Goal: Communication & Community: Answer question/provide support

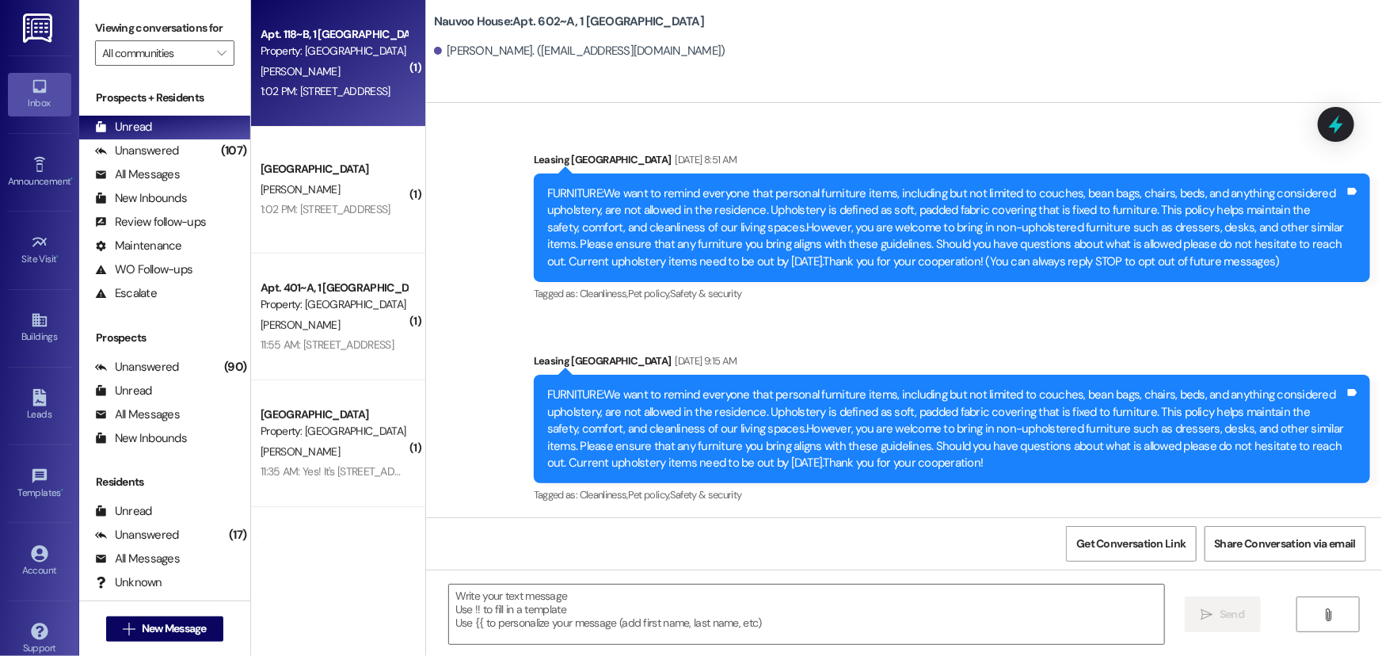
scroll to position [17566, 0]
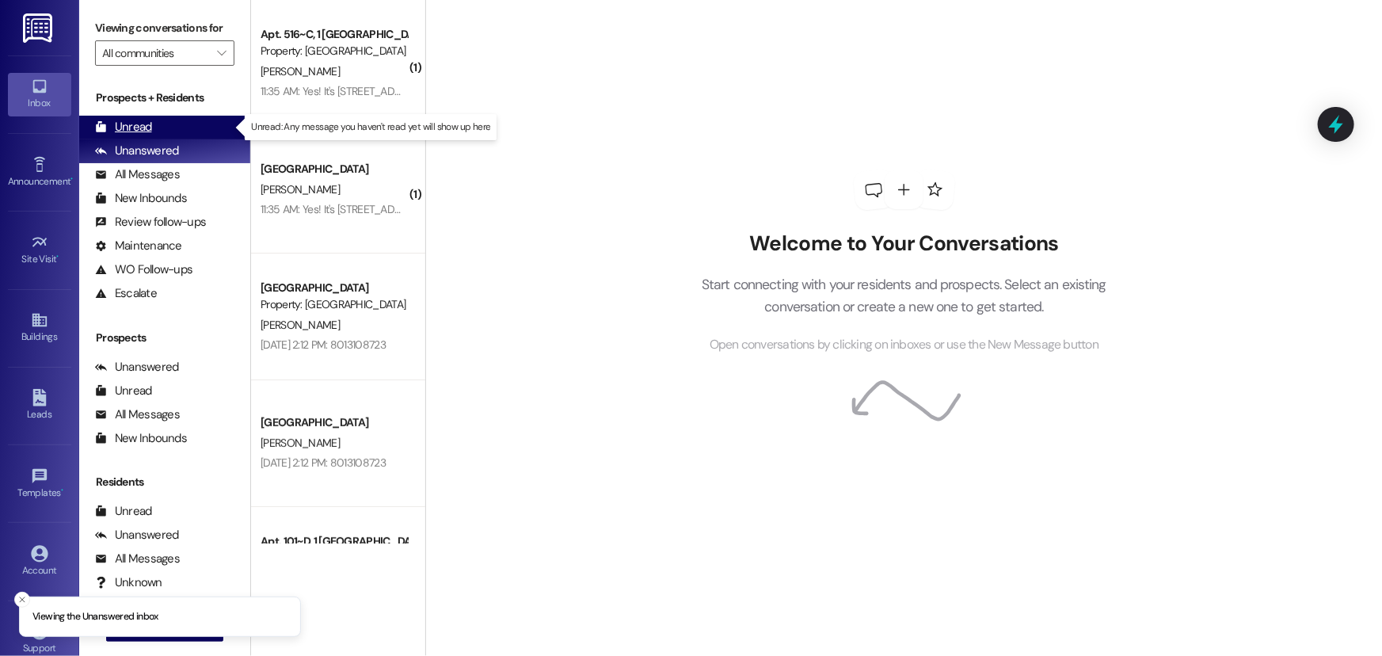
click at [157, 123] on div "Unread (0)" at bounding box center [164, 128] width 171 height 24
